Goal: Book appointment/travel/reservation

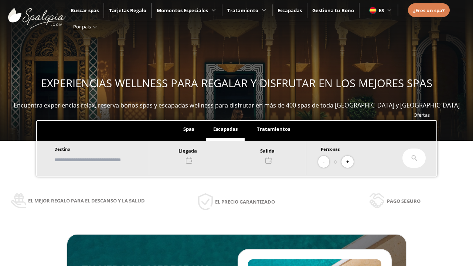
click at [104, 160] on input "text" at bounding box center [98, 159] width 92 height 13
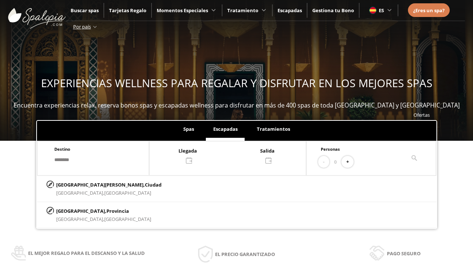
click at [235, 155] on div at bounding box center [227, 155] width 157 height 18
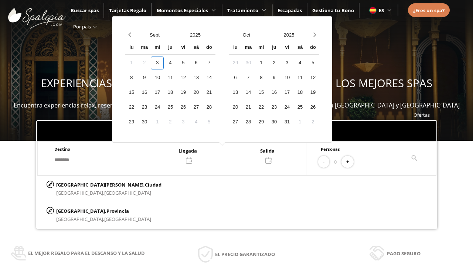
click at [189, 63] on div "5" at bounding box center [183, 62] width 13 height 13
click at [202, 63] on div "6" at bounding box center [195, 62] width 13 height 13
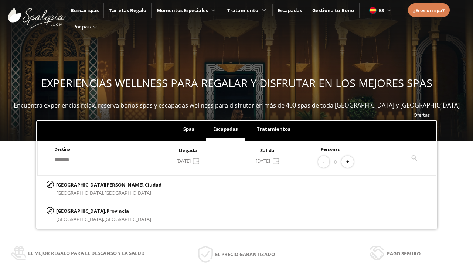
click at [350, 162] on button "+" at bounding box center [347, 162] width 12 height 12
click at [93, 184] on p "[GEOGRAPHIC_DATA][PERSON_NAME], [GEOGRAPHIC_DATA]" at bounding box center [108, 185] width 105 height 8
type input "**********"
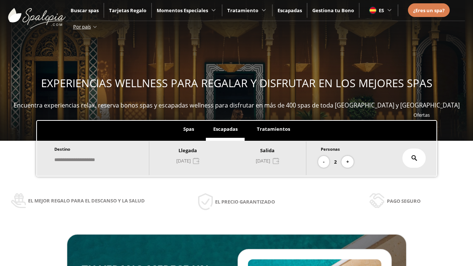
click at [414, 158] on icon at bounding box center [414, 158] width 6 height 6
